Goal: Transaction & Acquisition: Purchase product/service

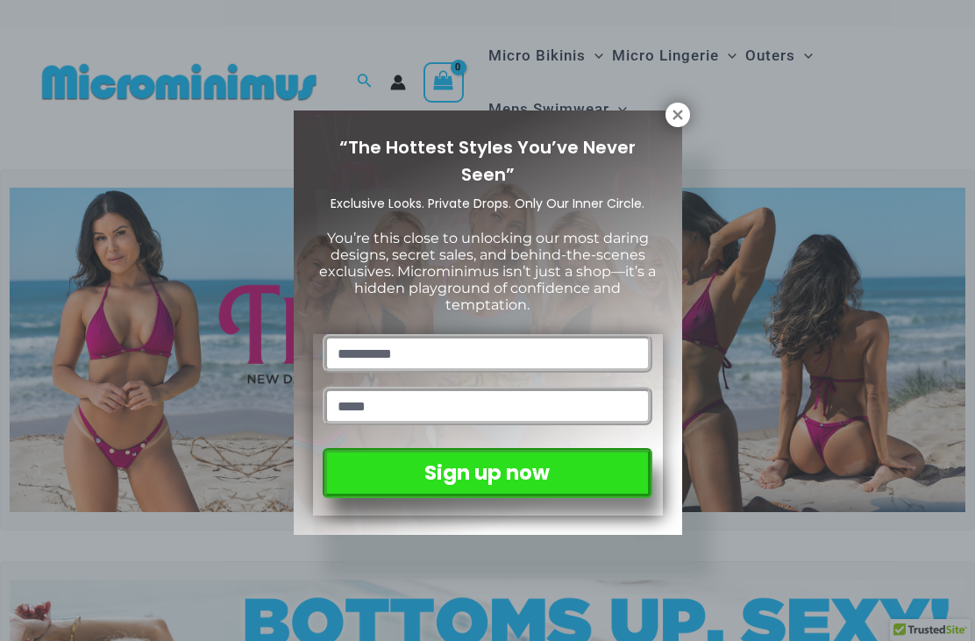
click at [670, 120] on icon at bounding box center [678, 115] width 16 height 16
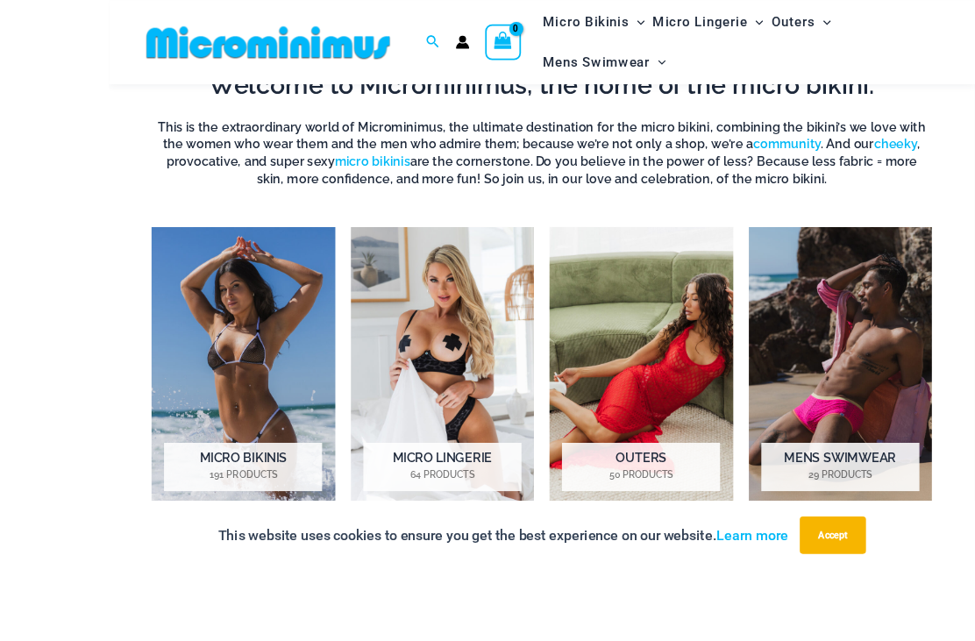
scroll to position [1084, 0]
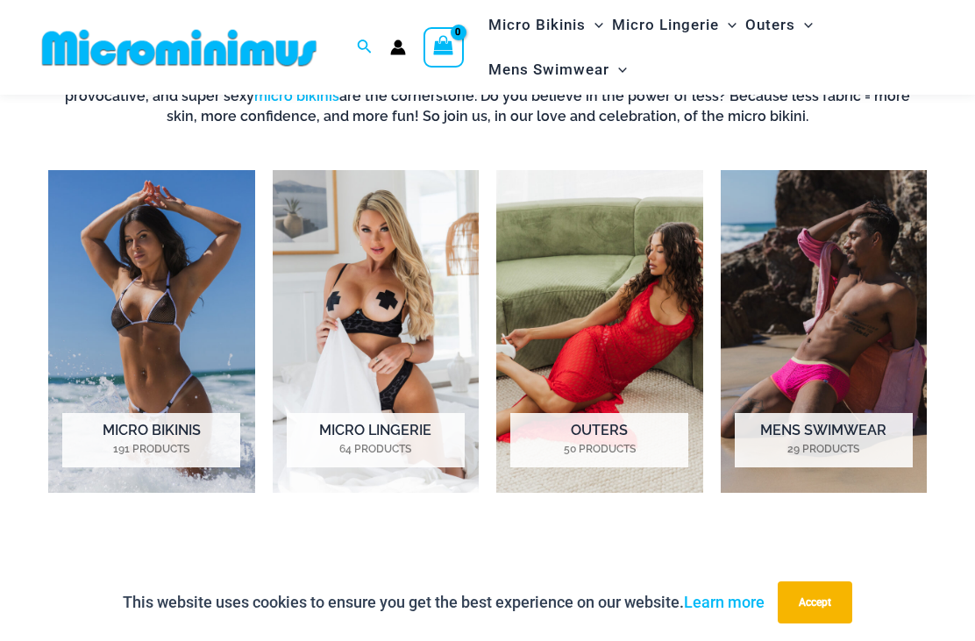
click at [132, 291] on img "Visit product category Micro Bikinis" at bounding box center [151, 331] width 207 height 323
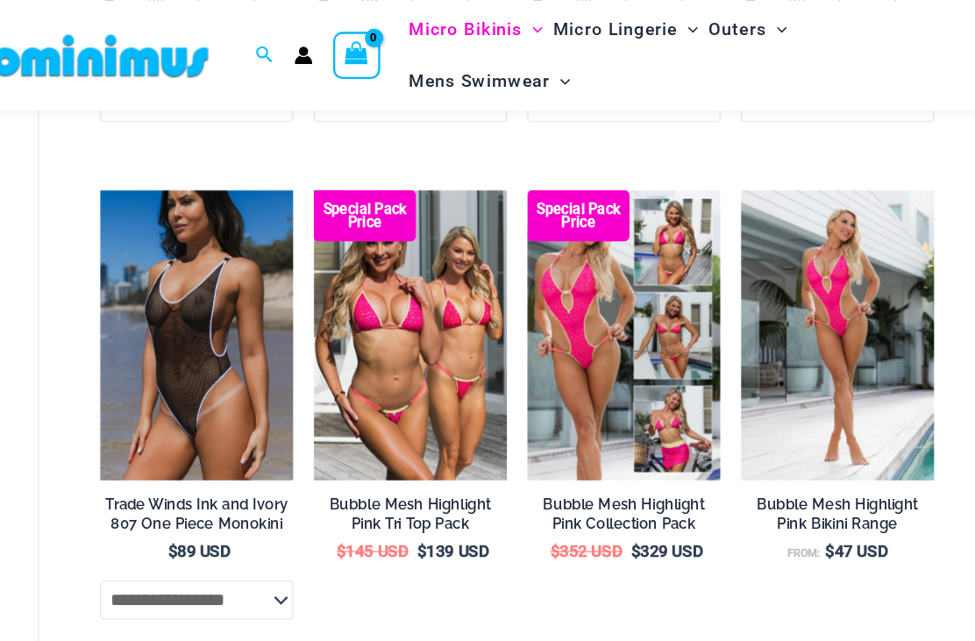
scroll to position [1863, 0]
click at [224, 163] on img at bounding box center [224, 163] width 0 height 0
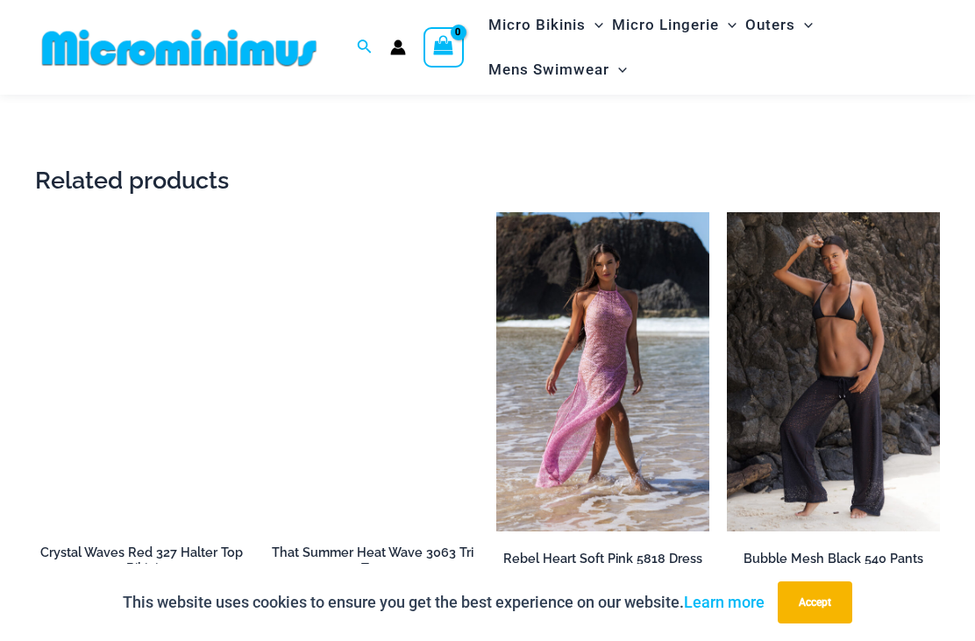
scroll to position [2289, 0]
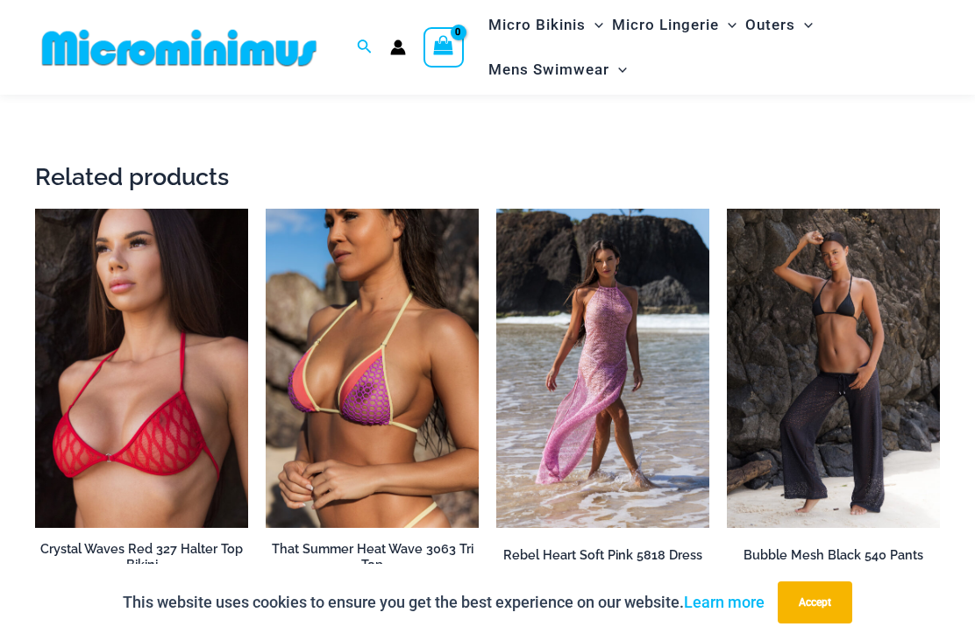
click at [496, 209] on img at bounding box center [496, 209] width 0 height 0
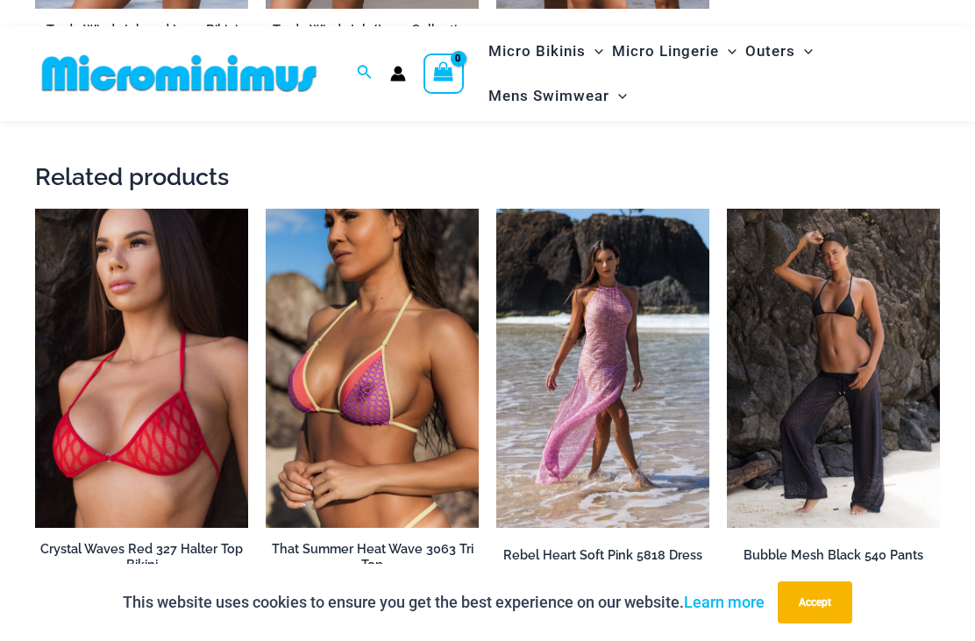
click at [266, 209] on img at bounding box center [266, 209] width 0 height 0
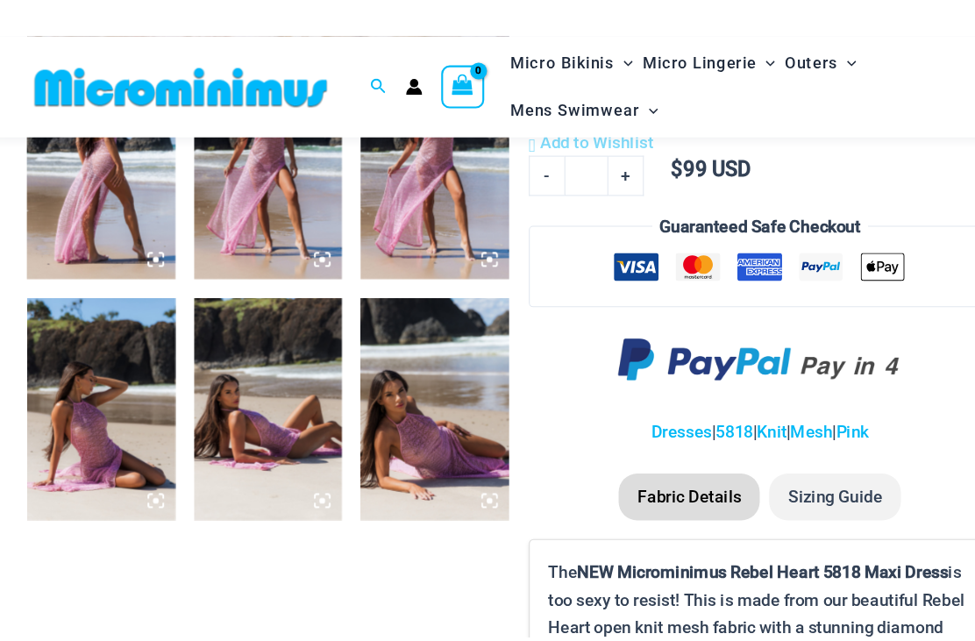
scroll to position [653, 0]
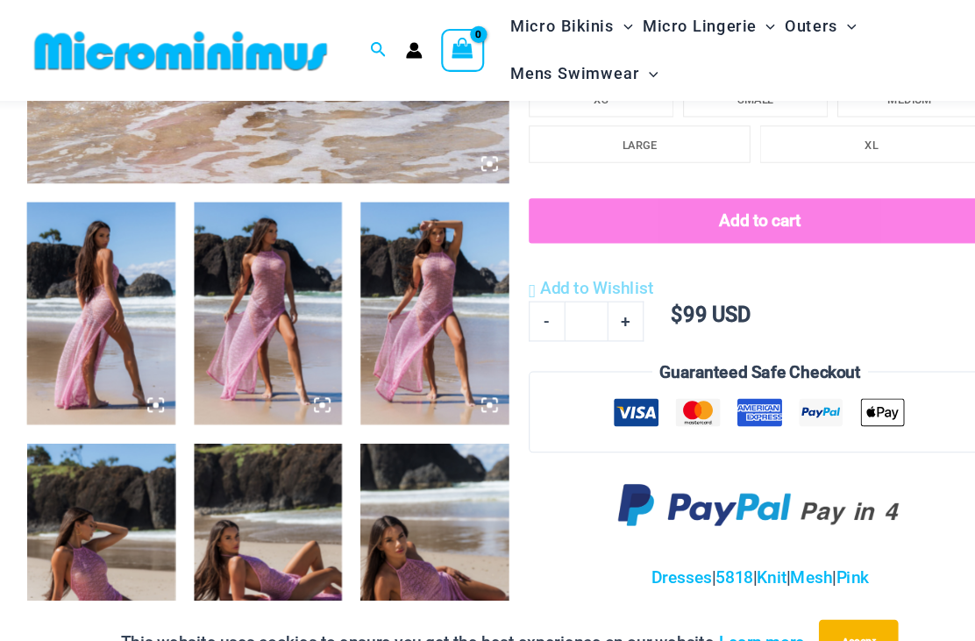
click at [396, 337] on img at bounding box center [417, 293] width 139 height 209
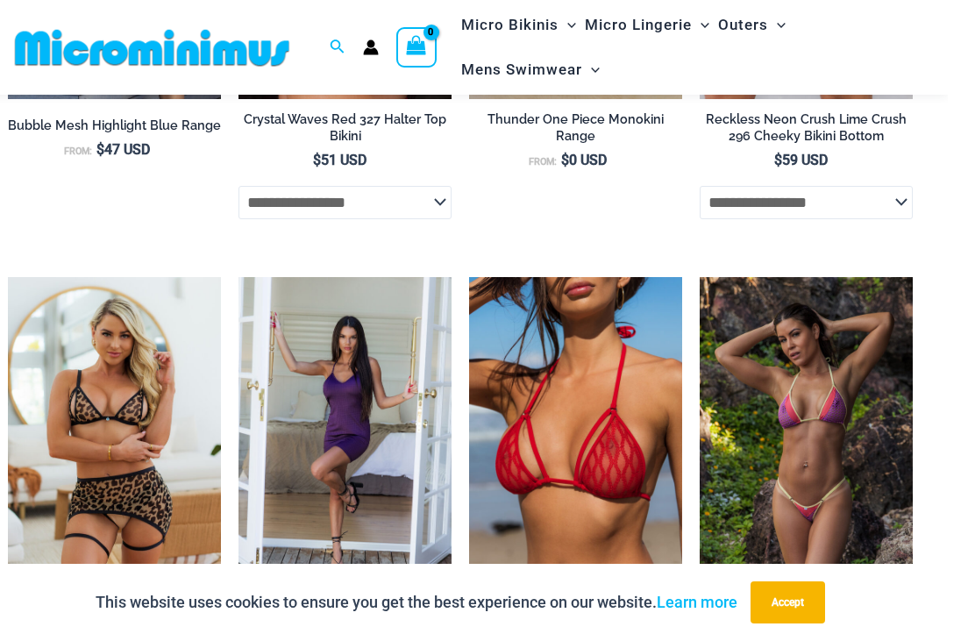
scroll to position [2547, 0]
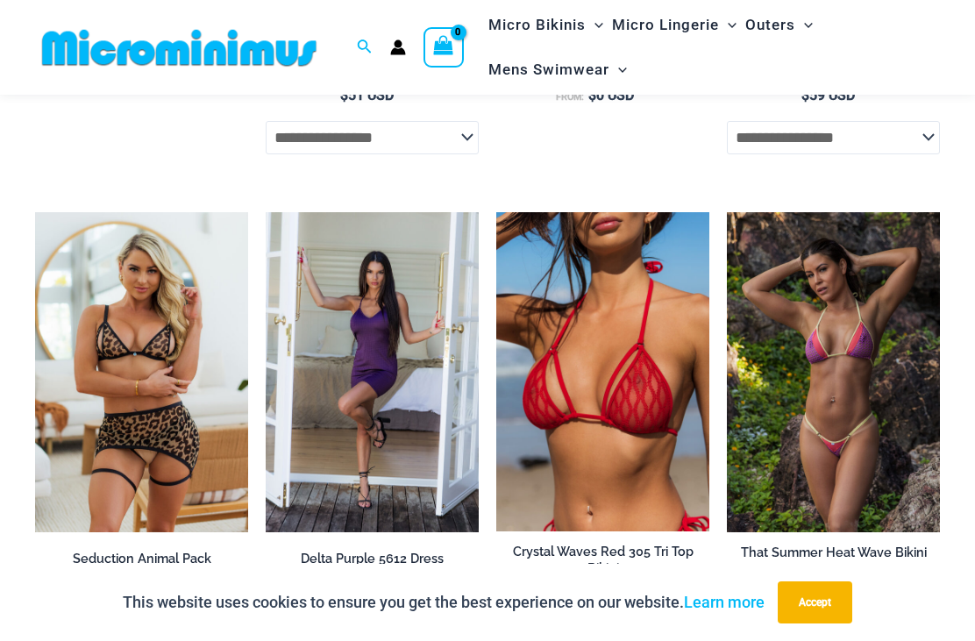
click at [266, 212] on img at bounding box center [266, 212] width 0 height 0
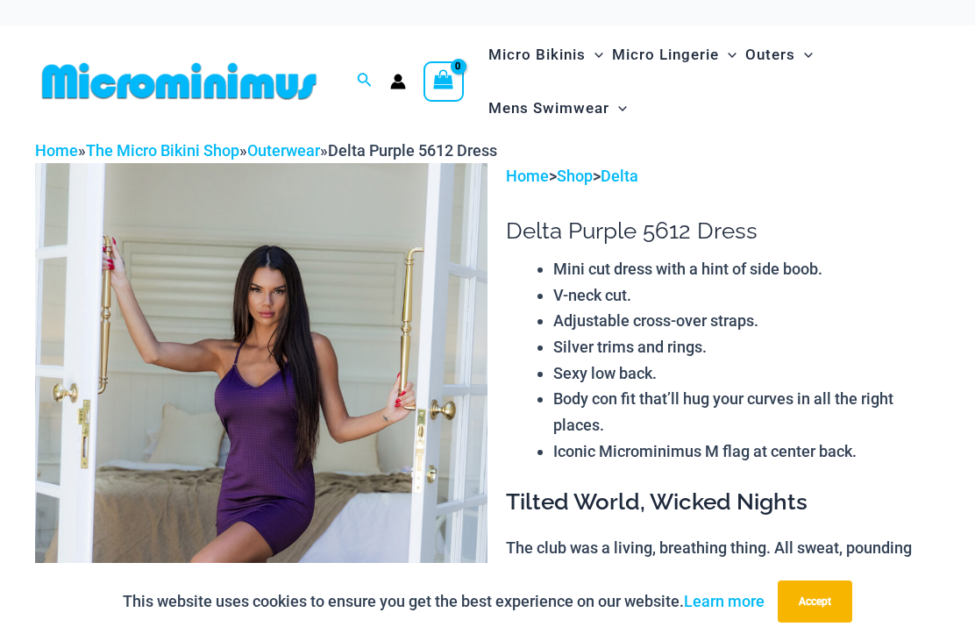
scroll to position [1, 0]
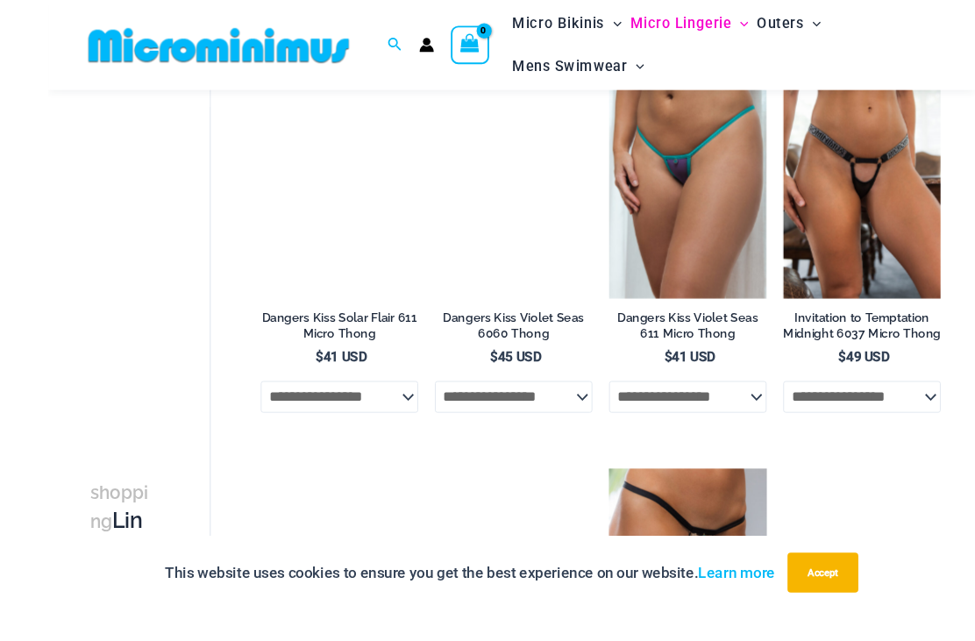
scroll to position [1259, 0]
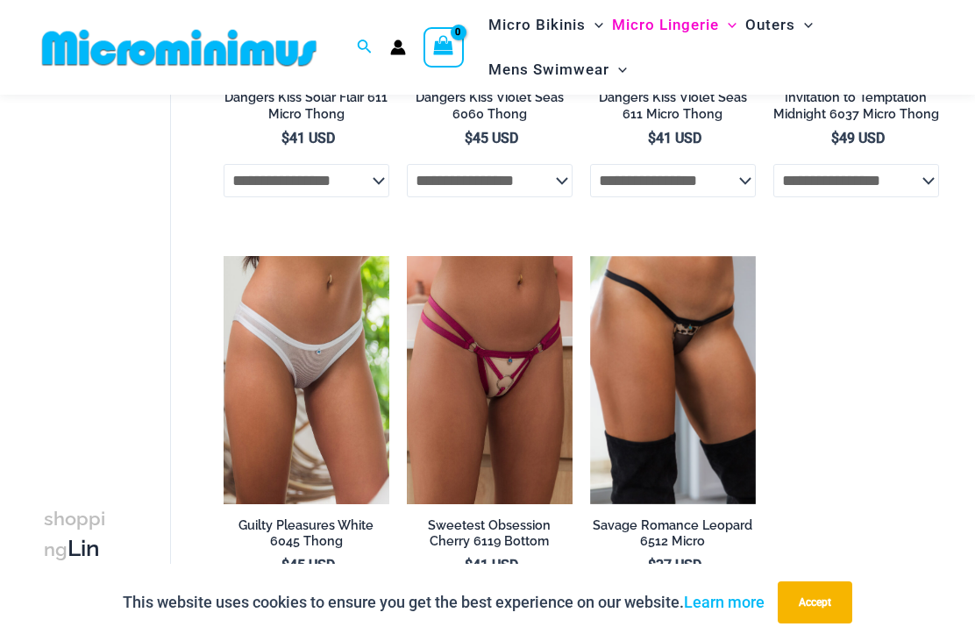
click at [224, 256] on img at bounding box center [224, 256] width 0 height 0
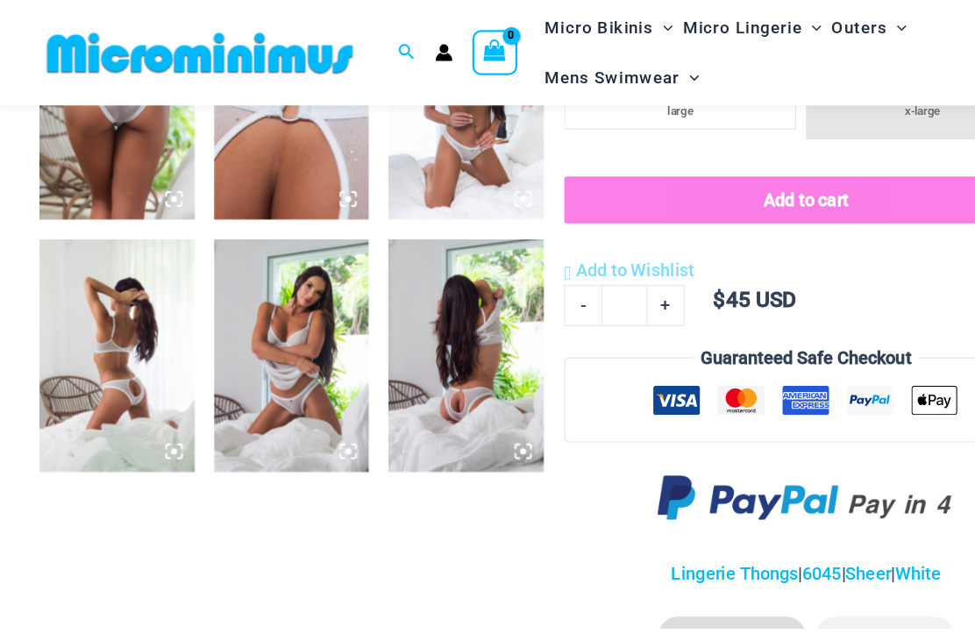
scroll to position [762, 0]
